Goal: Information Seeking & Learning: Learn about a topic

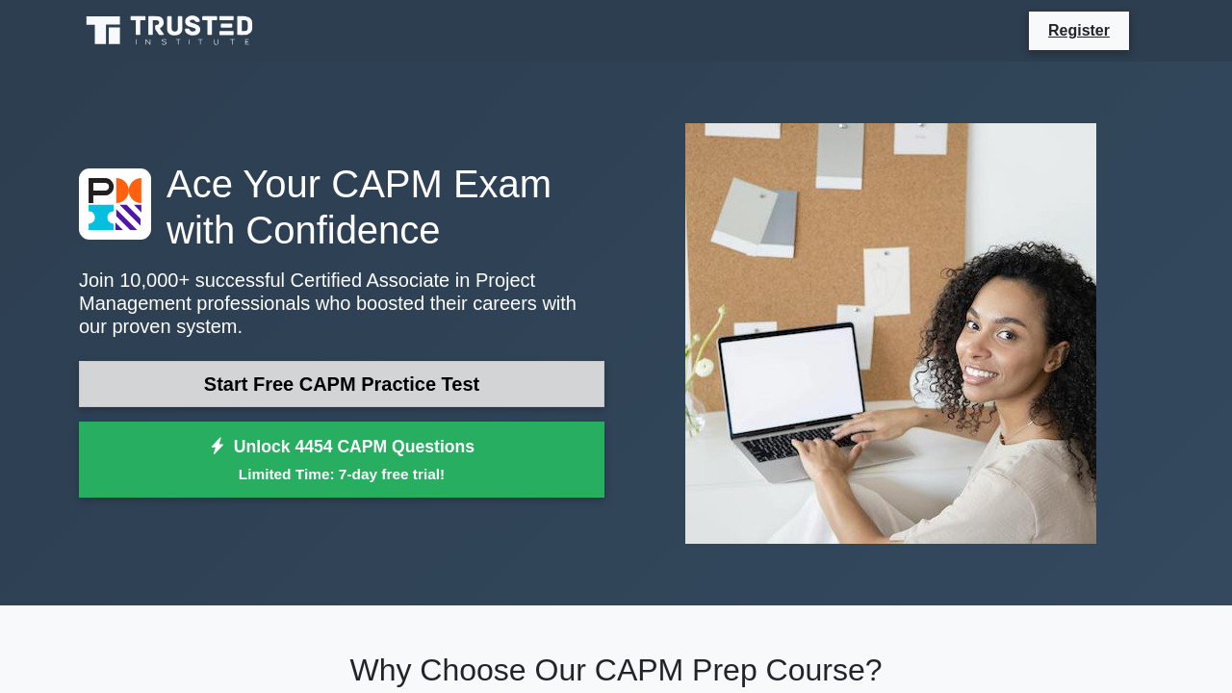
click at [441, 361] on link "Start Free CAPM Practice Test" at bounding box center [341, 384] width 525 height 46
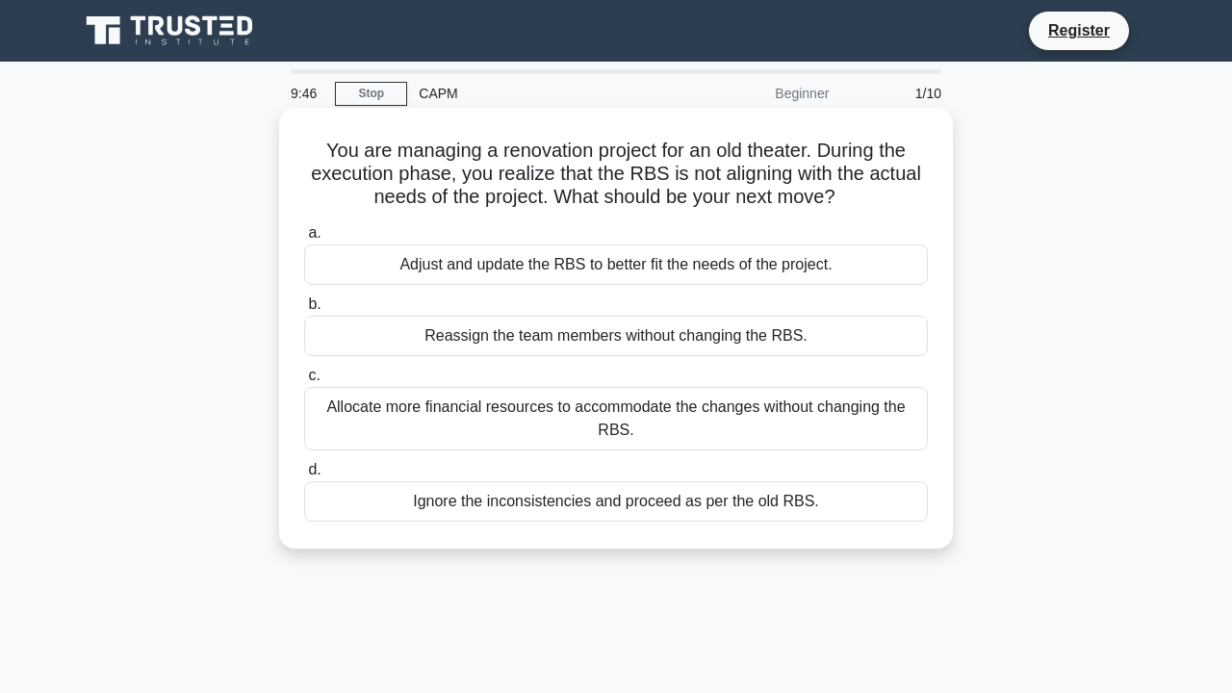
click at [441, 285] on div "Adjust and update the RBS to better fit the needs of the project." at bounding box center [616, 264] width 624 height 40
click at [304, 240] on input "a. Adjust and update the RBS to better fit the needs of the project." at bounding box center [304, 233] width 0 height 13
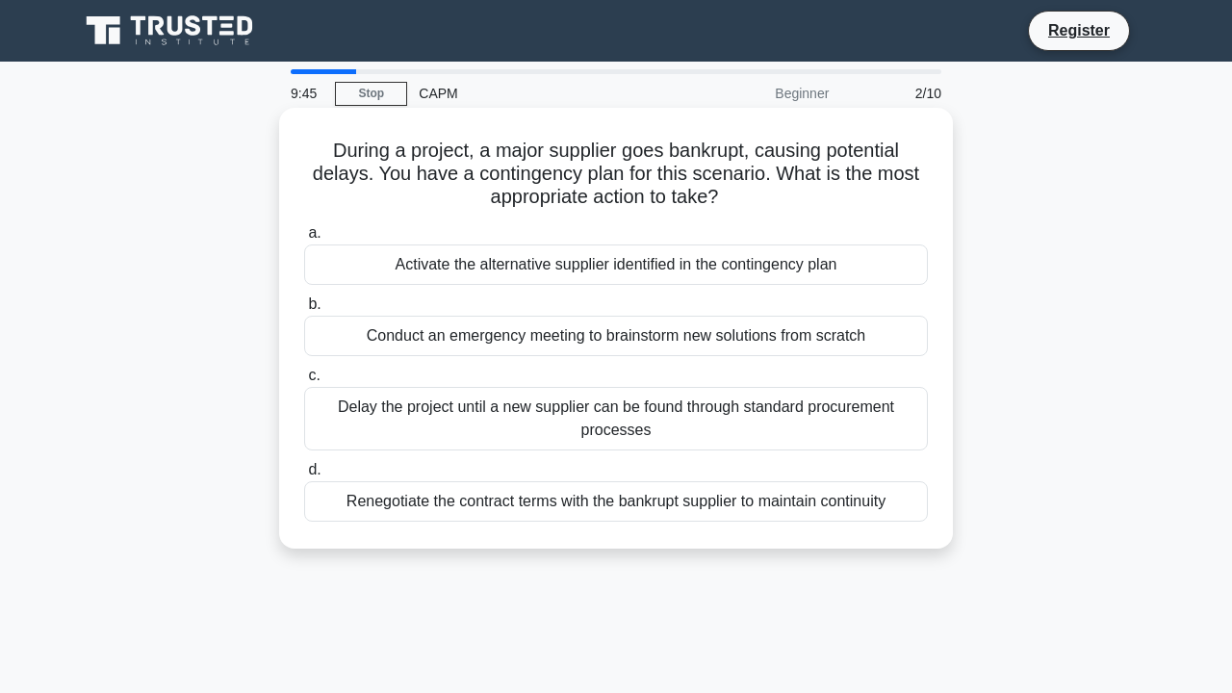
click at [441, 346] on div "Conduct an emergency meeting to brainstorm new solutions from scratch" at bounding box center [616, 336] width 624 height 40
click at [304, 311] on input "b. Conduct an emergency meeting to brainstorm new solutions from scratch" at bounding box center [304, 304] width 0 height 13
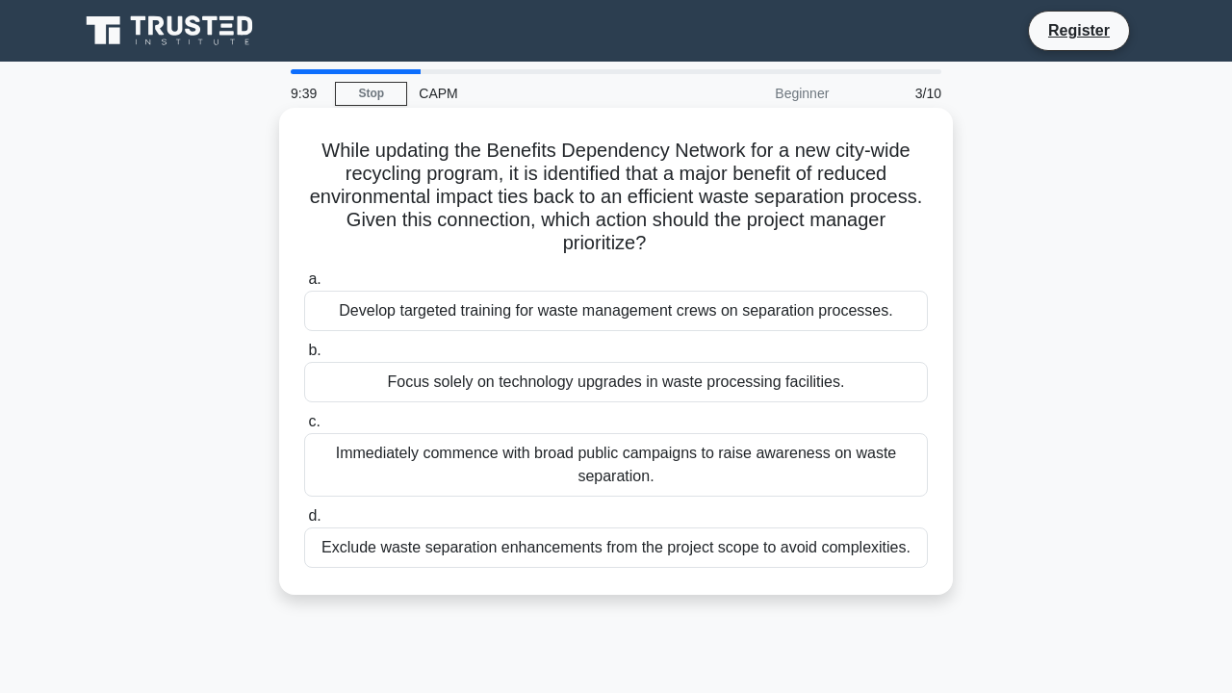
click at [441, 321] on div "Develop targeted training for waste management crews on separation processes." at bounding box center [616, 311] width 624 height 40
click at [304, 286] on input "a. Develop targeted training for waste management crews on separation processes." at bounding box center [304, 279] width 0 height 13
